Goal: Task Accomplishment & Management: Manage account settings

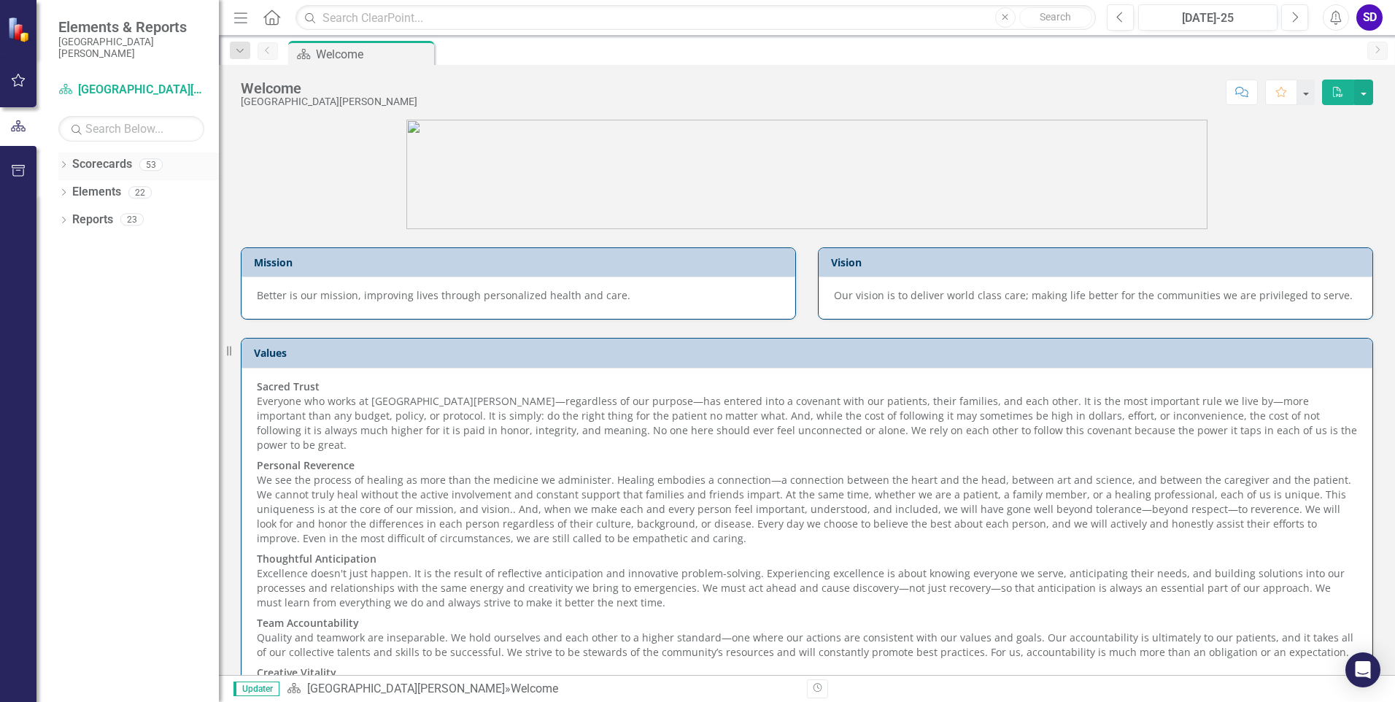
click at [63, 165] on icon "Dropdown" at bounding box center [63, 166] width 10 height 8
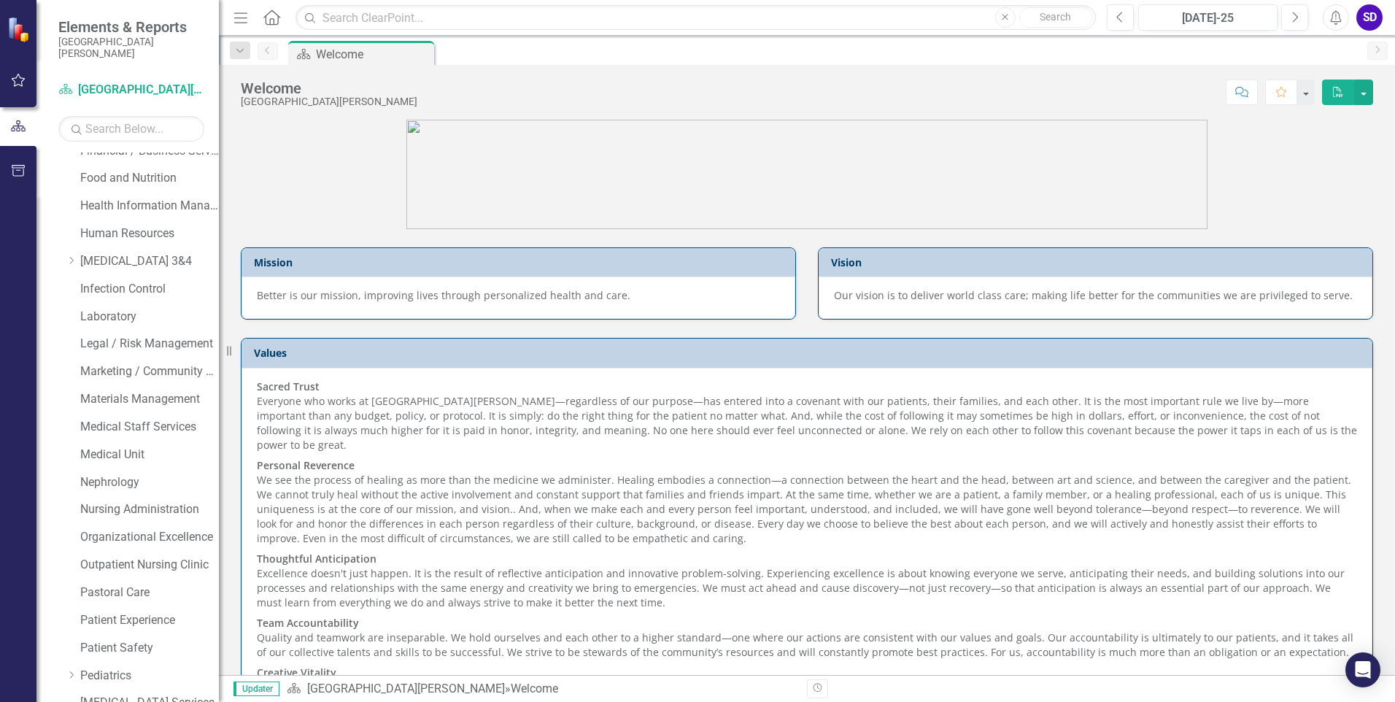
scroll to position [438, 0]
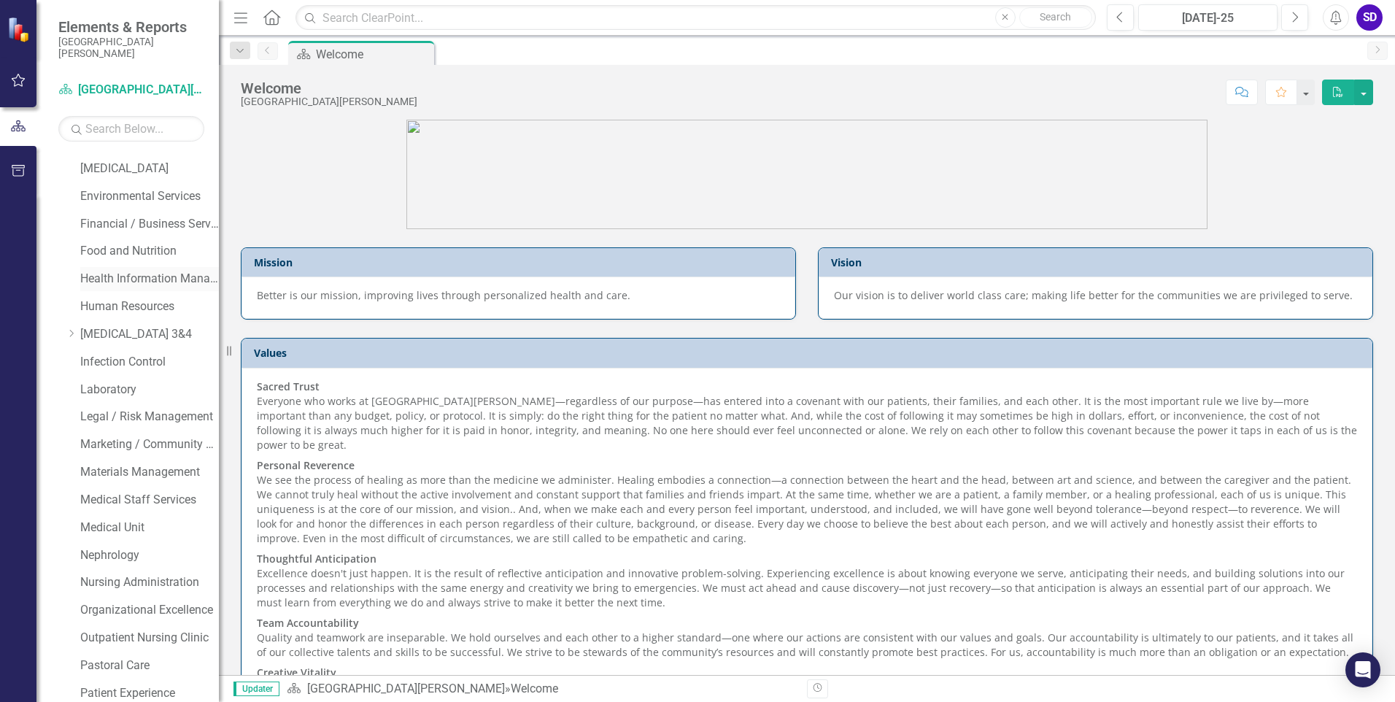
click at [123, 274] on link "Health Information Management" at bounding box center [149, 279] width 139 height 17
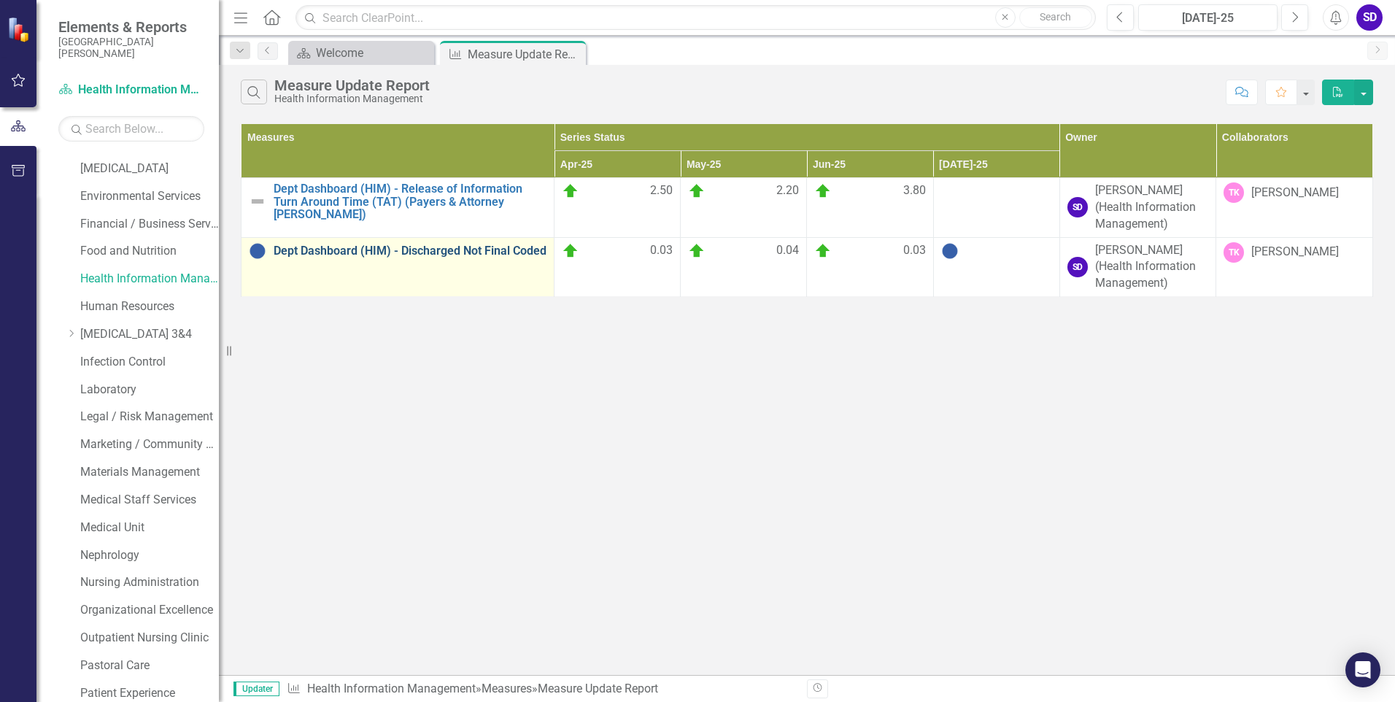
click at [436, 250] on link "Dept Dashboard (HIM) - Discharged Not Final Coded" at bounding box center [410, 250] width 273 height 13
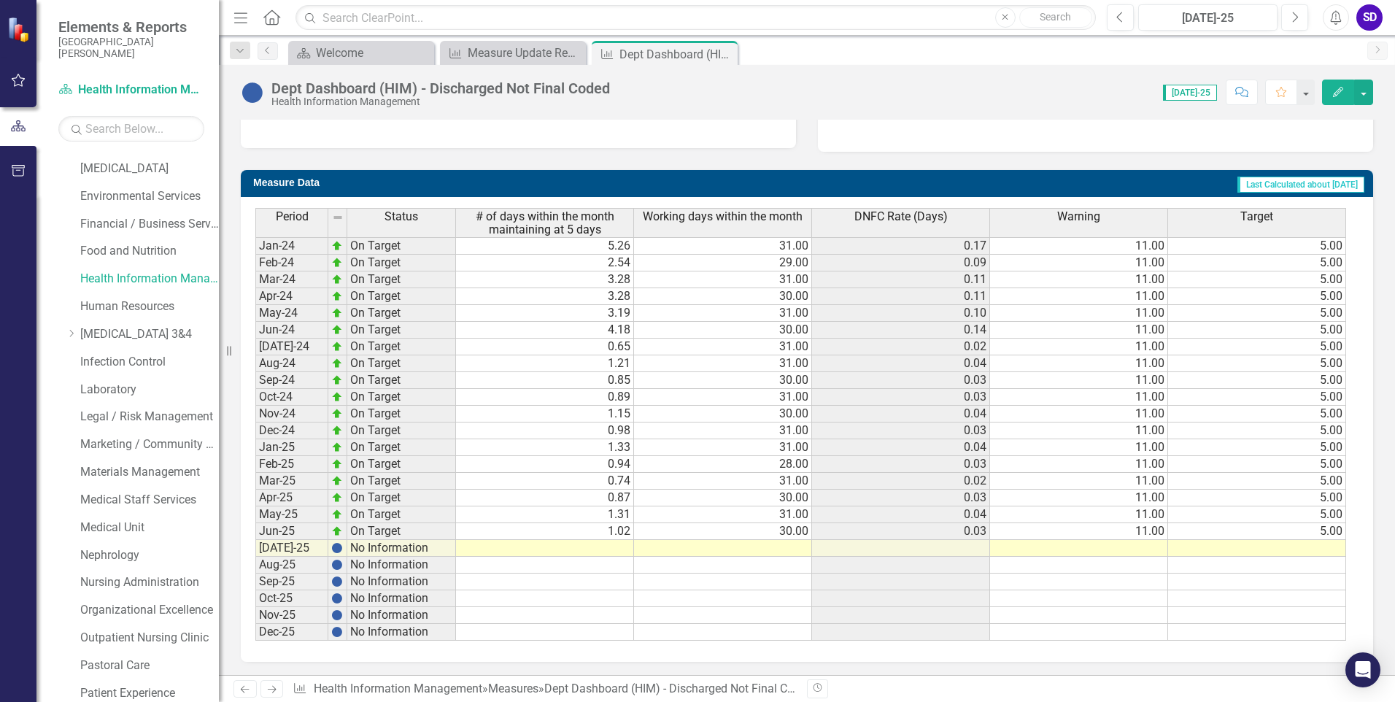
scroll to position [512, 0]
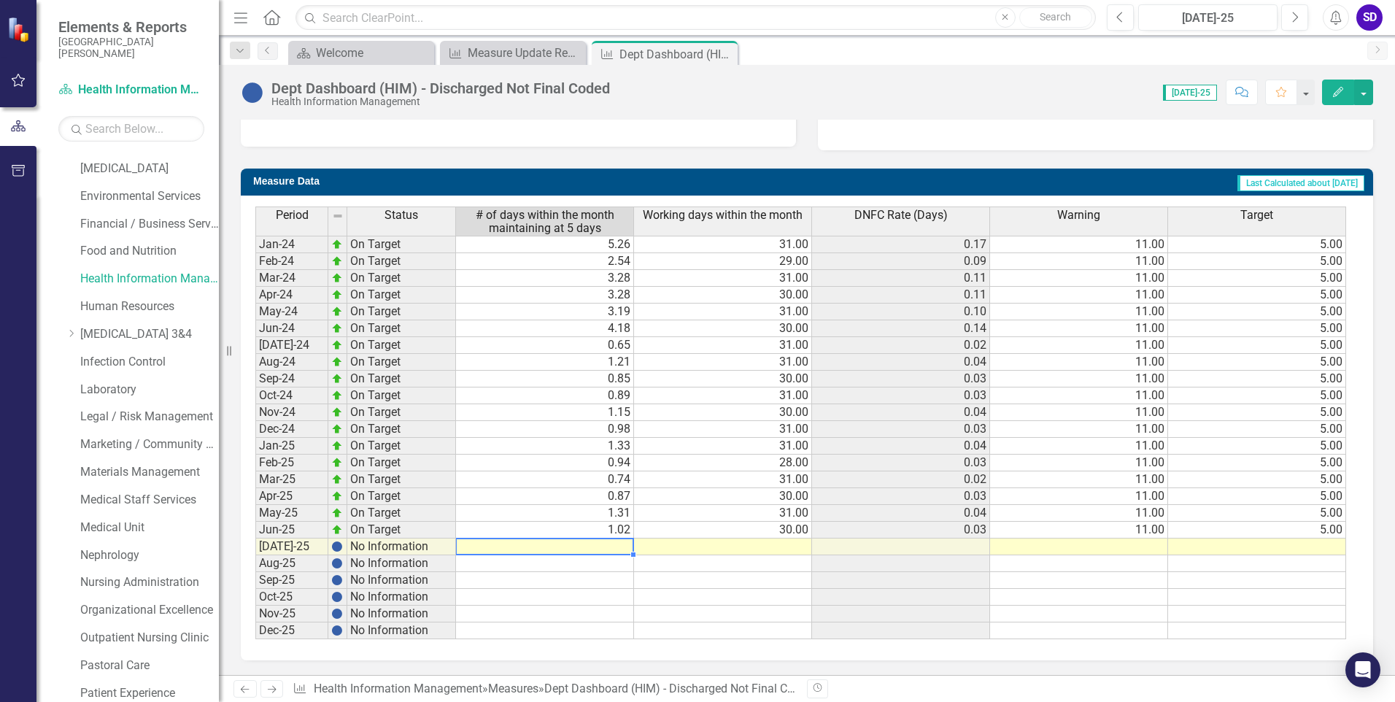
click at [617, 547] on td at bounding box center [545, 546] width 178 height 17
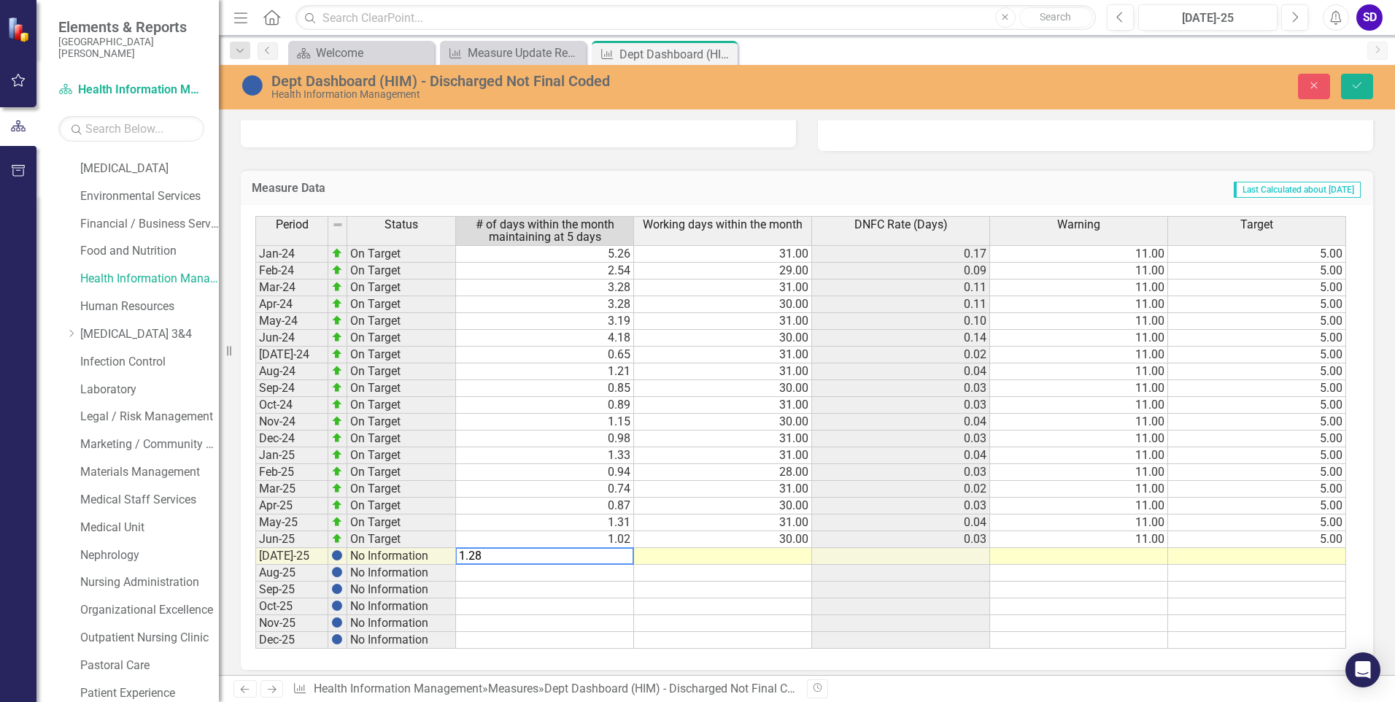
type textarea "1.28"
click at [776, 557] on td at bounding box center [723, 556] width 178 height 17
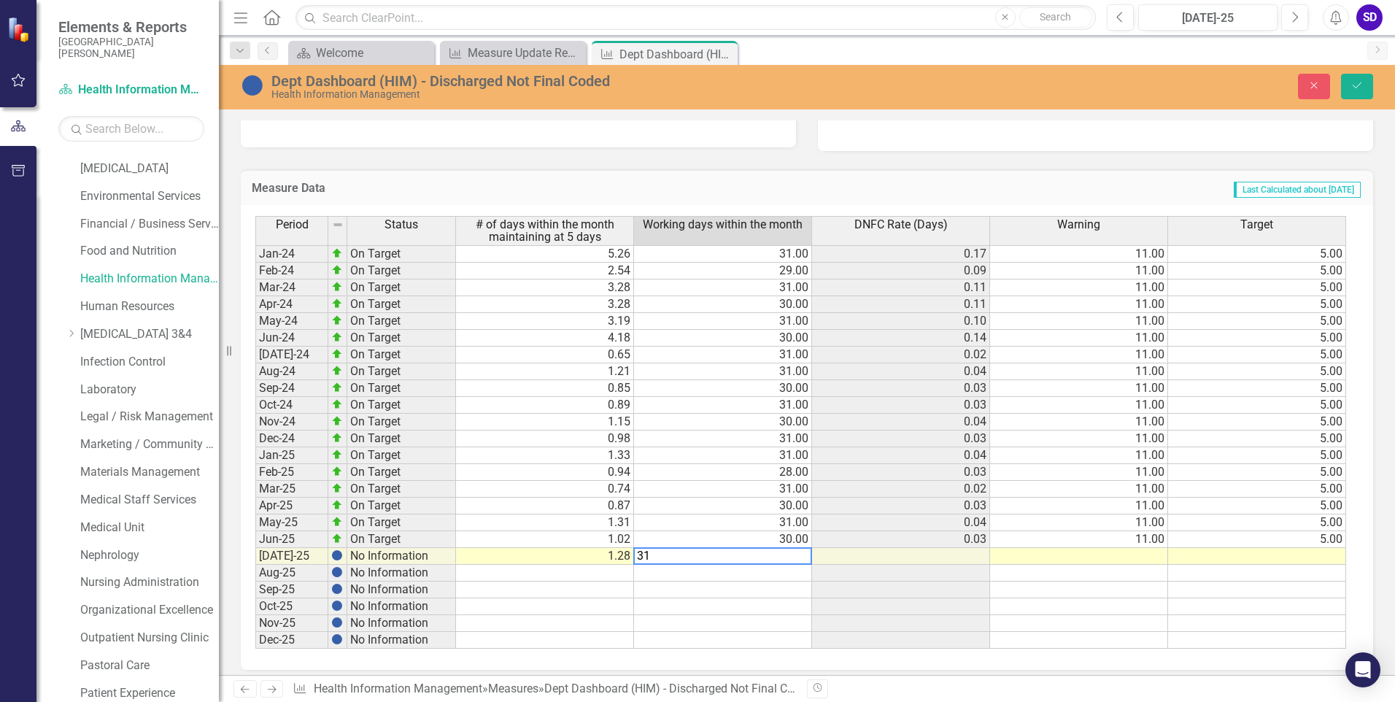
type textarea "31"
click at [1067, 601] on td at bounding box center [1079, 606] width 178 height 17
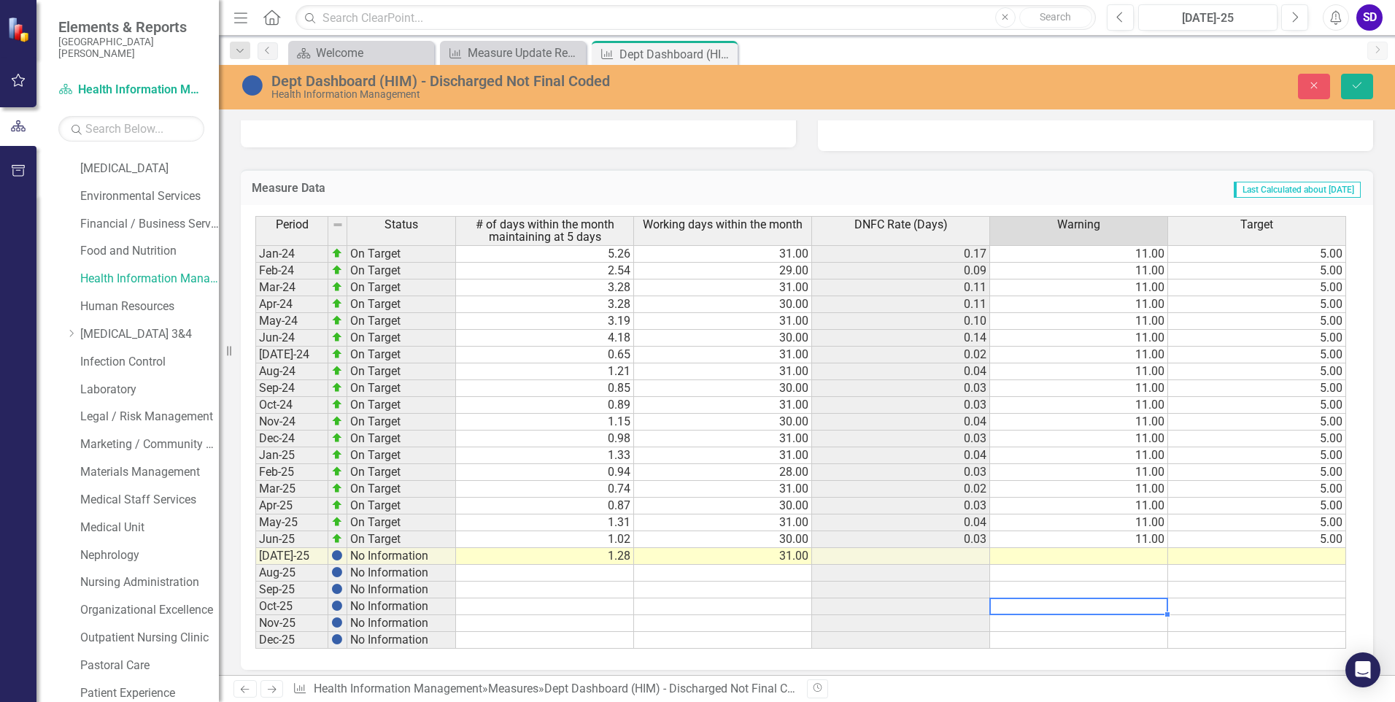
click at [1325, 555] on td at bounding box center [1257, 556] width 178 height 17
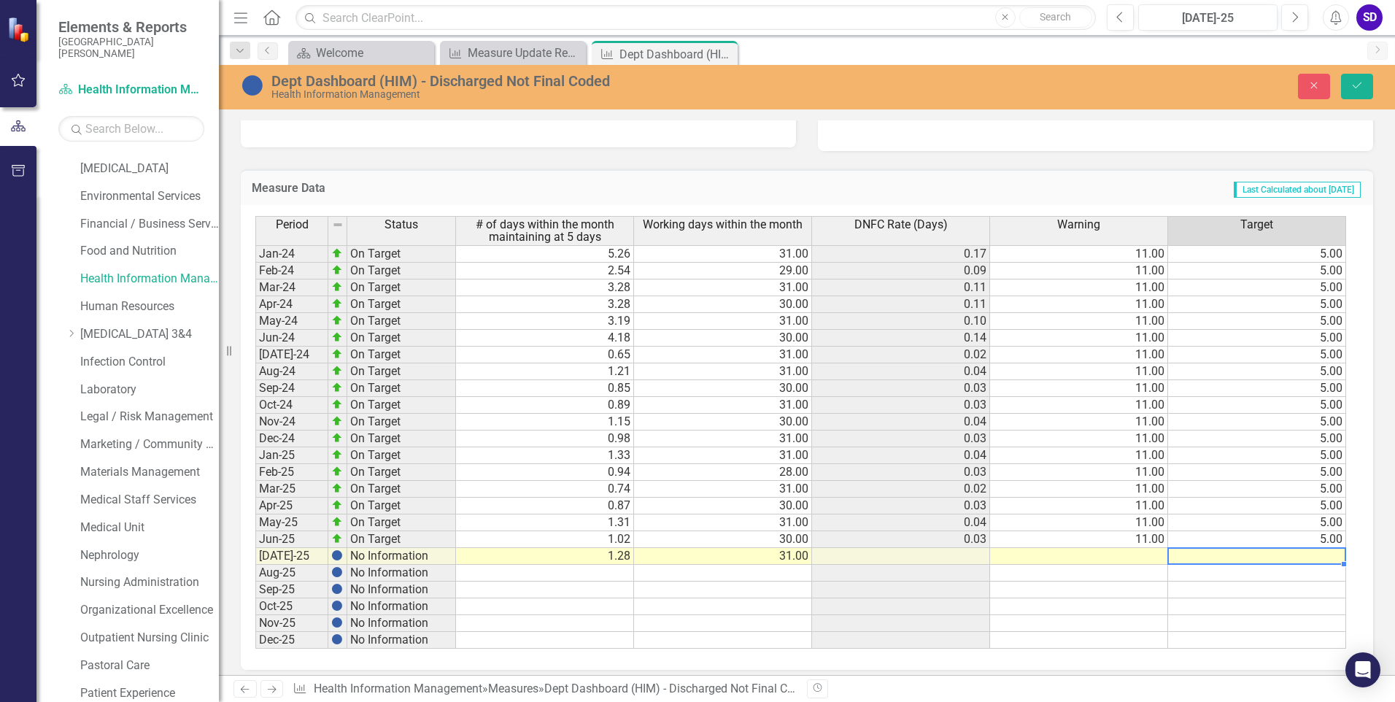
click at [1340, 538] on td "5.00" at bounding box center [1257, 539] width 178 height 17
drag, startPoint x: 1343, startPoint y: 547, endPoint x: 1341, endPoint y: 623, distance: 75.9
click at [255, 624] on div "Period Status # of days within the month maintaining at 5 days Working days wit…" at bounding box center [255, 432] width 0 height 433
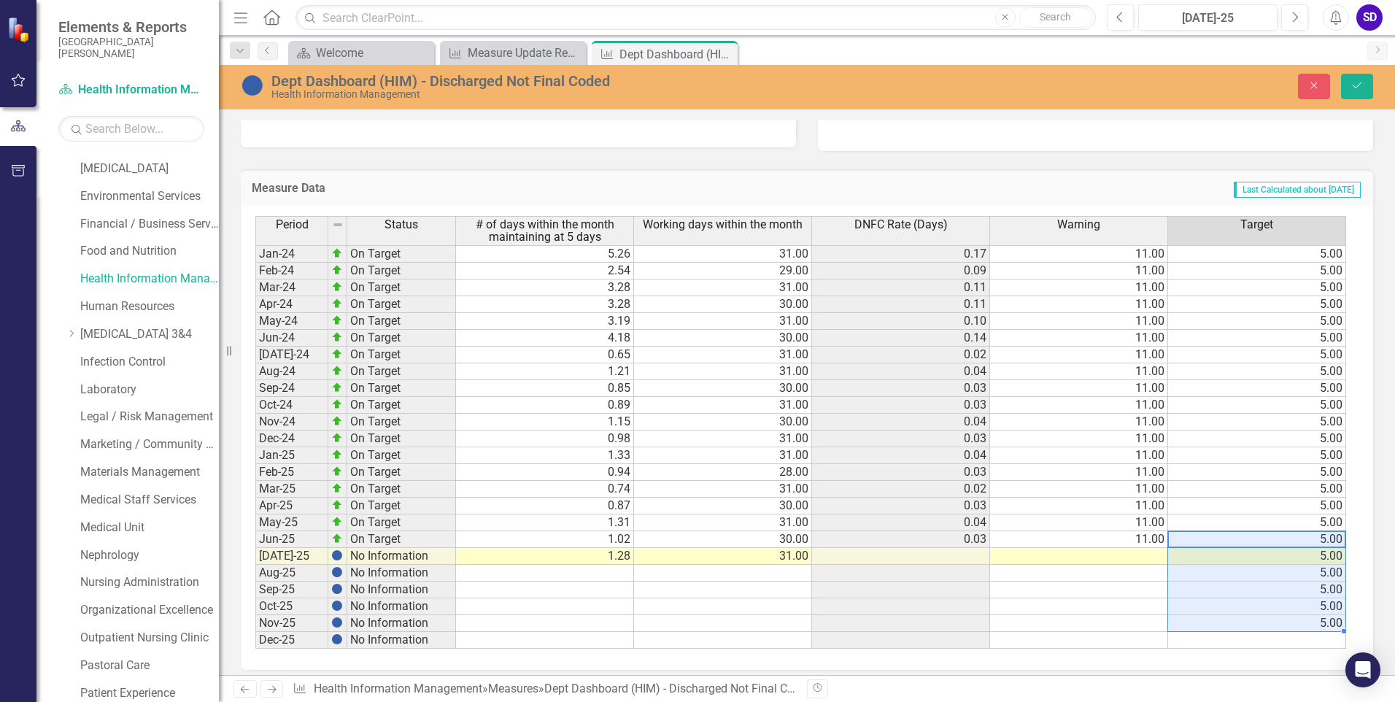
click at [1194, 552] on td "5.00" at bounding box center [1257, 556] width 178 height 17
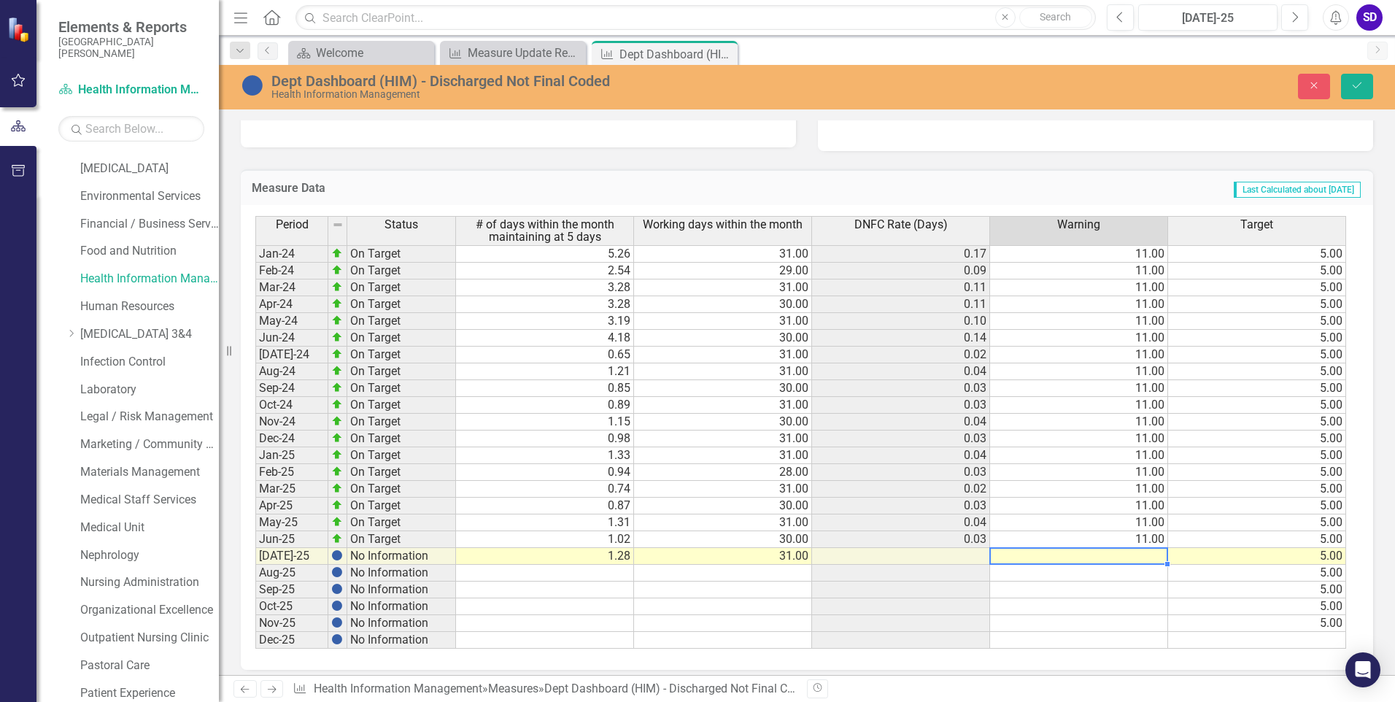
click at [1147, 553] on td at bounding box center [1079, 556] width 178 height 17
type textarea "11"
click at [1082, 588] on td at bounding box center [1079, 590] width 178 height 17
click at [1163, 555] on td "11.00" at bounding box center [1079, 556] width 178 height 17
drag, startPoint x: 1168, startPoint y: 561, endPoint x: 1170, endPoint y: 625, distance: 64.2
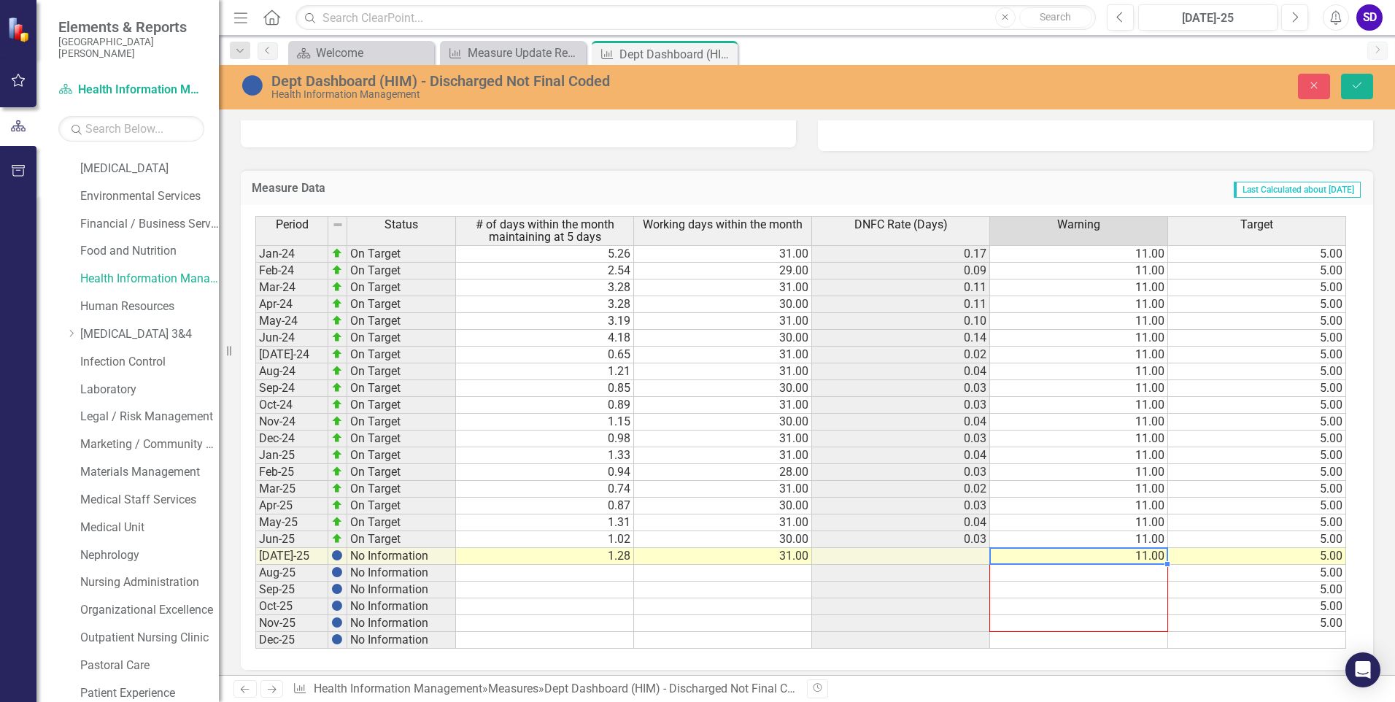
click at [255, 625] on div "Period Status # of days within the month maintaining at 5 days Working days wit…" at bounding box center [255, 432] width 0 height 433
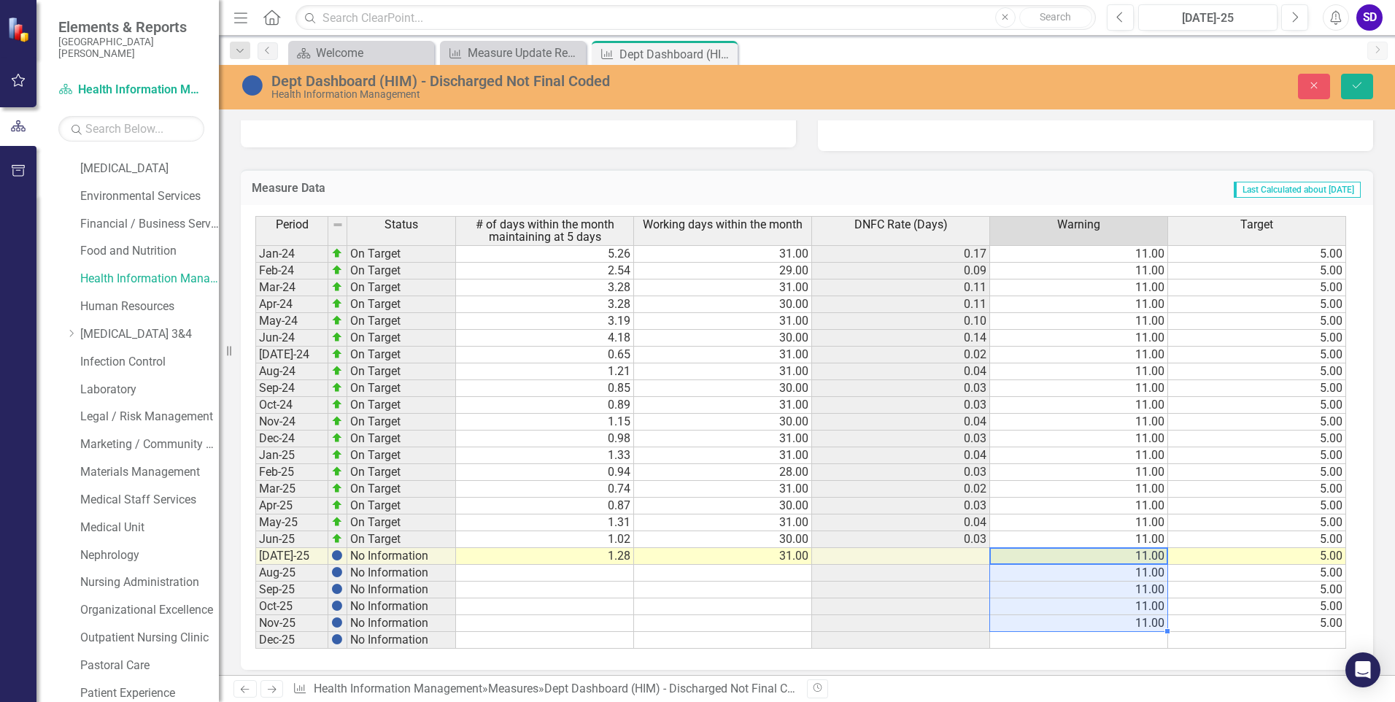
type textarea "11"
click at [1355, 85] on icon "Save" at bounding box center [1357, 85] width 13 height 10
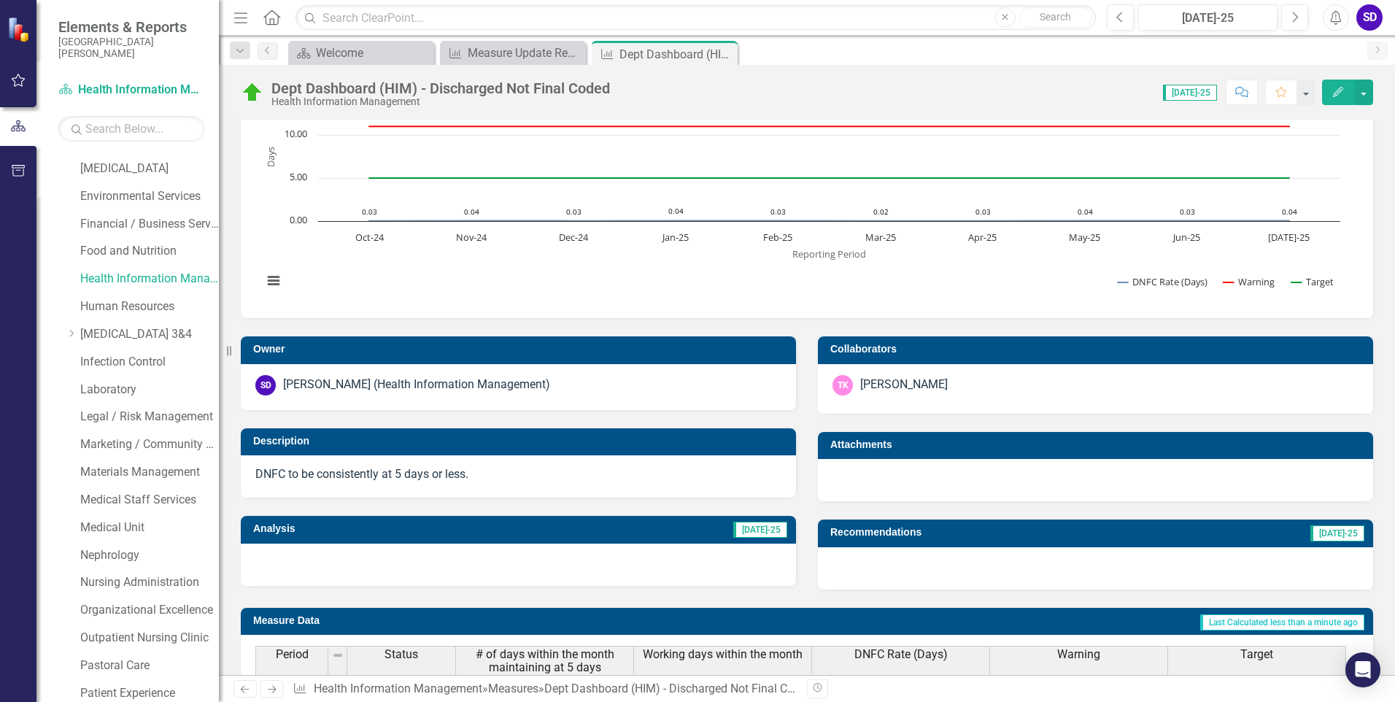
scroll to position [0, 0]
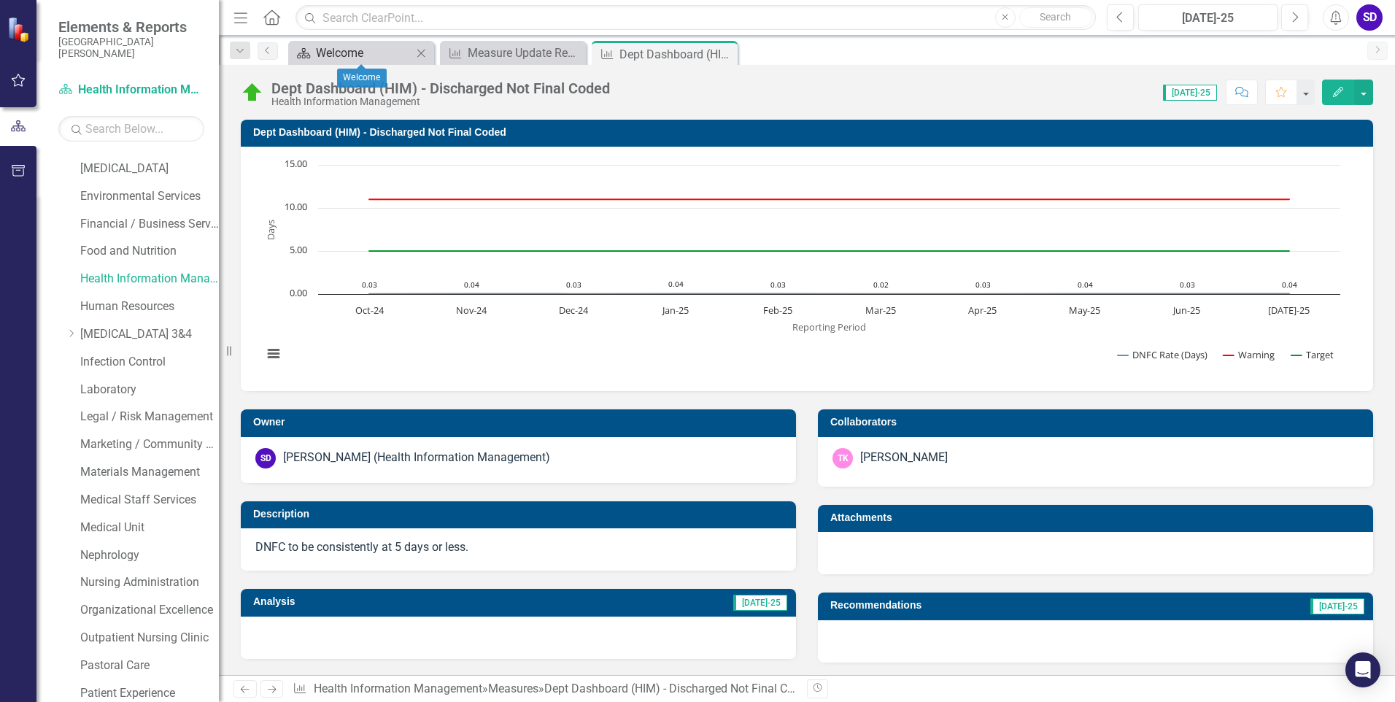
click at [335, 55] on div "Welcome" at bounding box center [364, 53] width 96 height 18
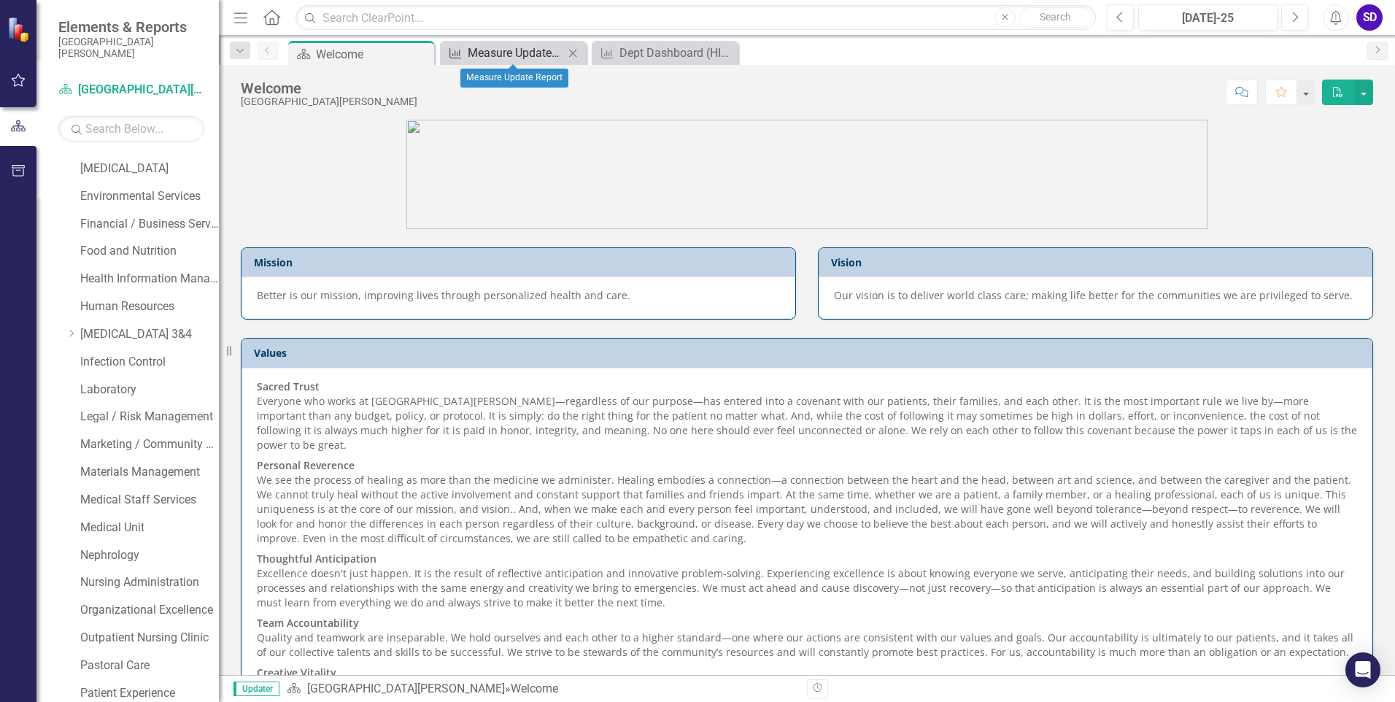
click at [531, 53] on div "Measure Update Report" at bounding box center [516, 53] width 96 height 18
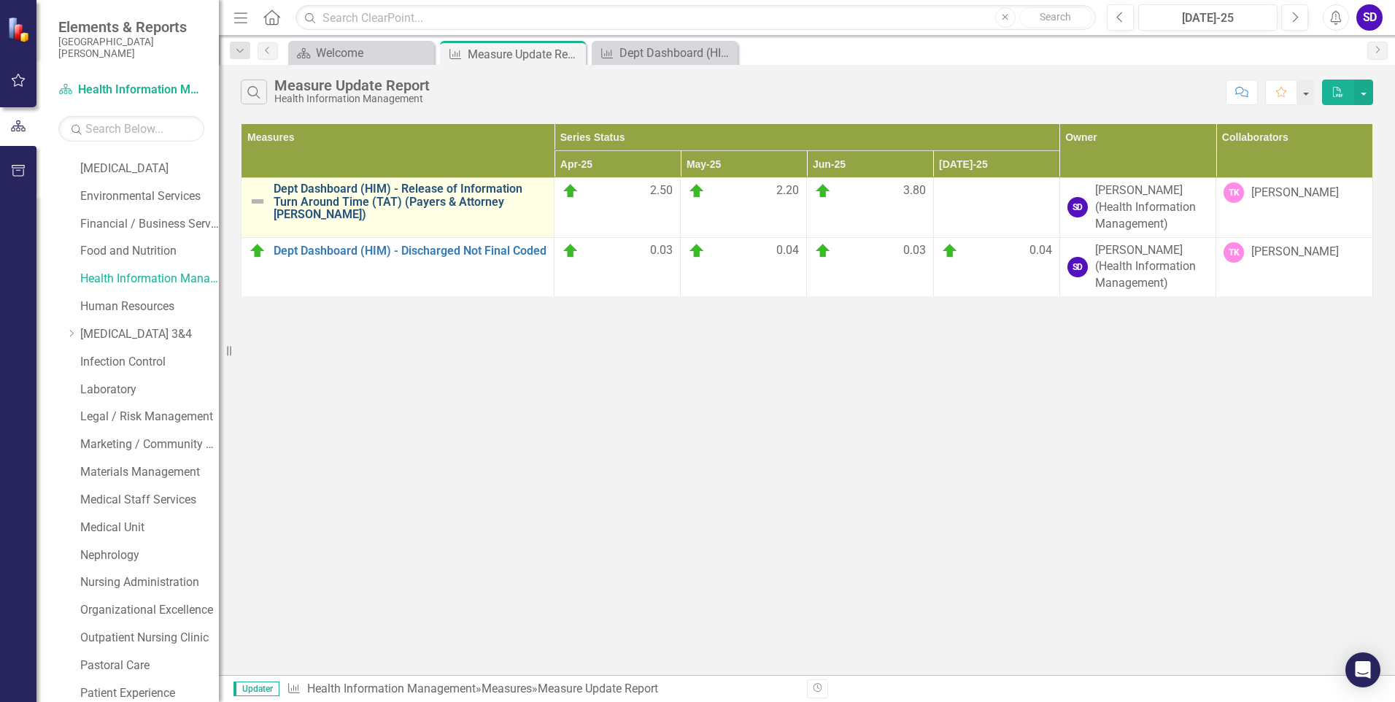
click at [422, 197] on link "Dept Dashboard (HIM) - Release of Information Turn Around Time (TAT) (Payers & …" at bounding box center [410, 201] width 273 height 39
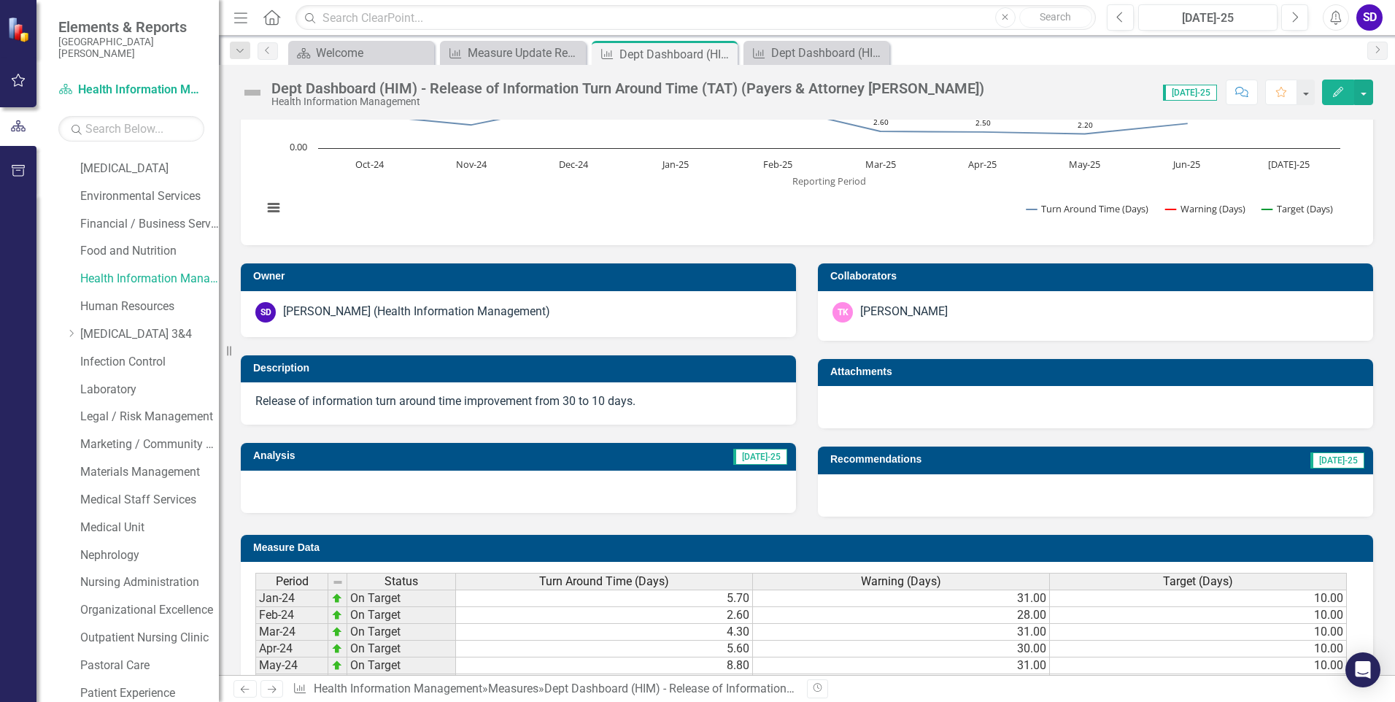
scroll to position [73, 0]
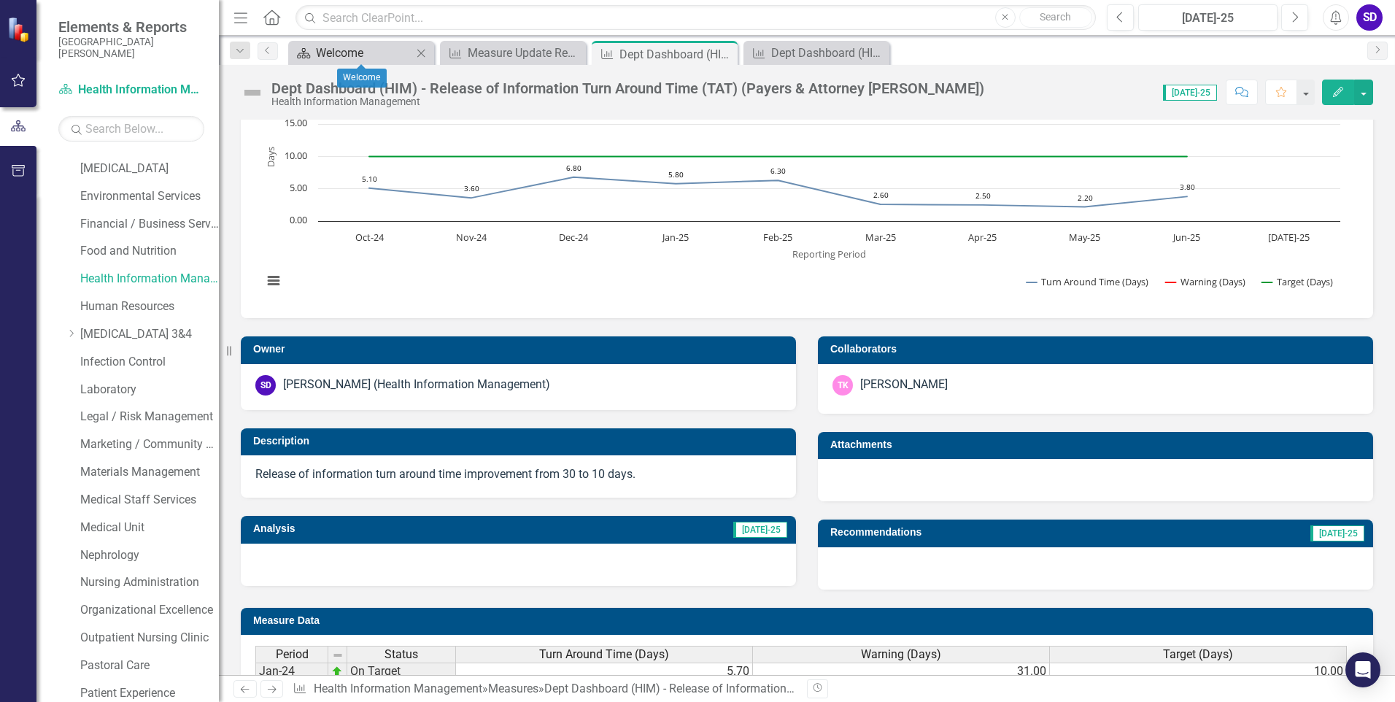
click at [347, 52] on div "Welcome" at bounding box center [364, 53] width 96 height 18
